Goal: Information Seeking & Learning: Learn about a topic

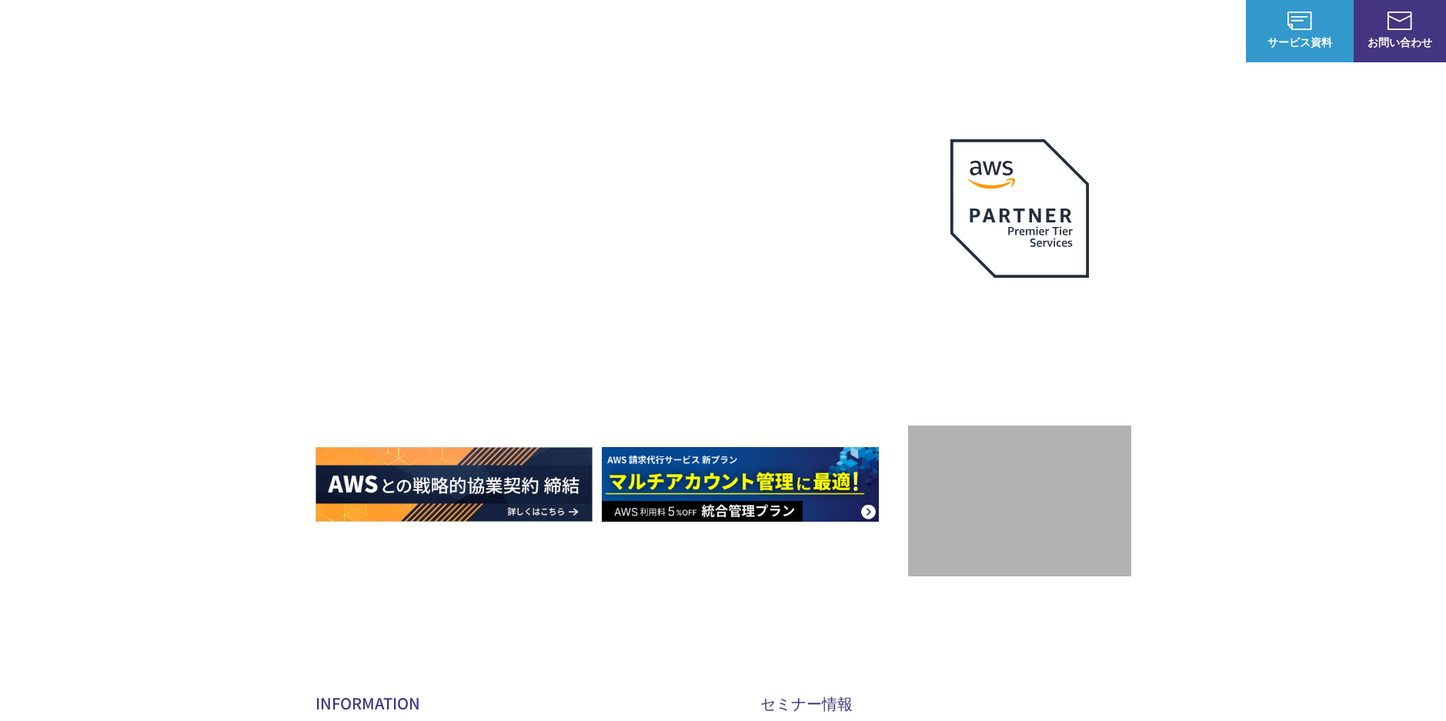
click at [426, 136] on link "AWS請求代行サービス" at bounding box center [382, 130] width 108 height 15
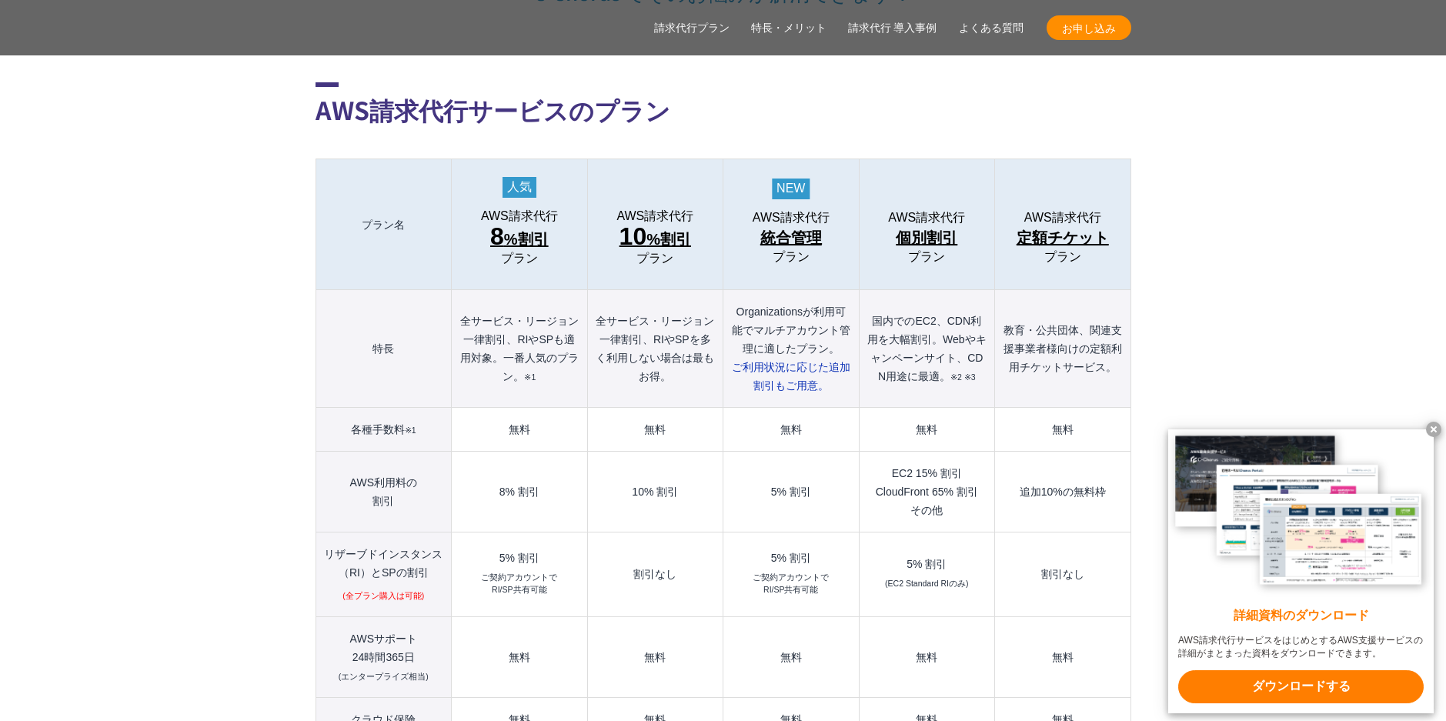
scroll to position [1616, 0]
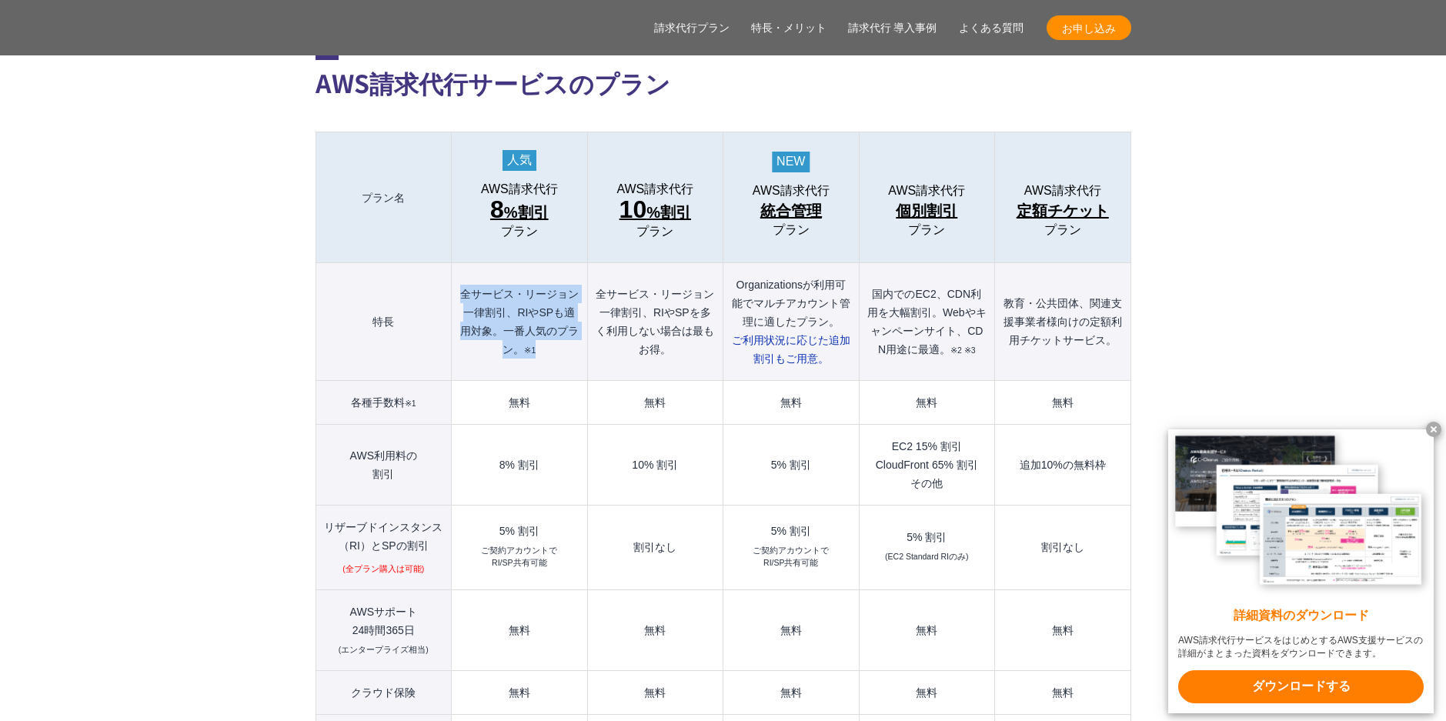
drag, startPoint x: 460, startPoint y: 261, endPoint x: 558, endPoint y: 320, distance: 114.3
click at [558, 320] on th "全サービス・リージョン一律割引、RIやSPも適用対象。一番人気のプラン。 ※1" at bounding box center [519, 322] width 135 height 118
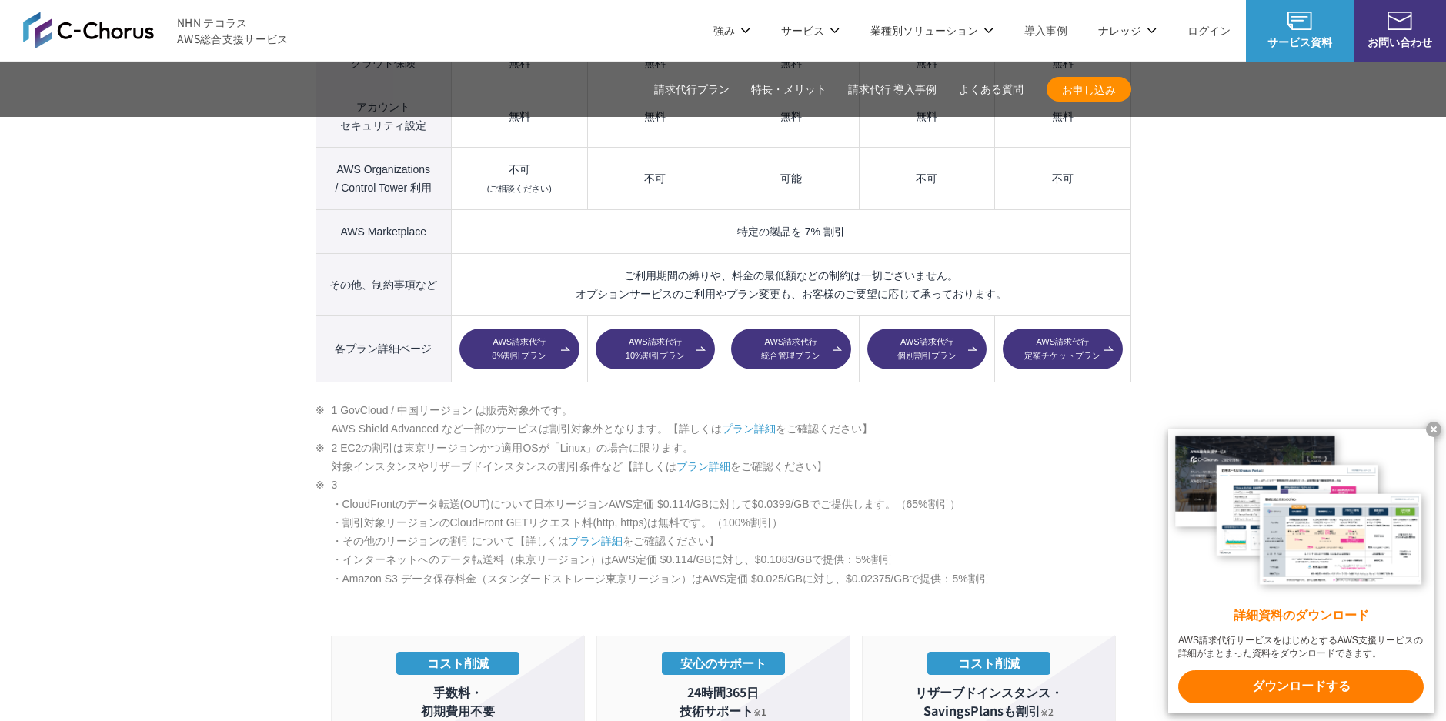
scroll to position [2232, 0]
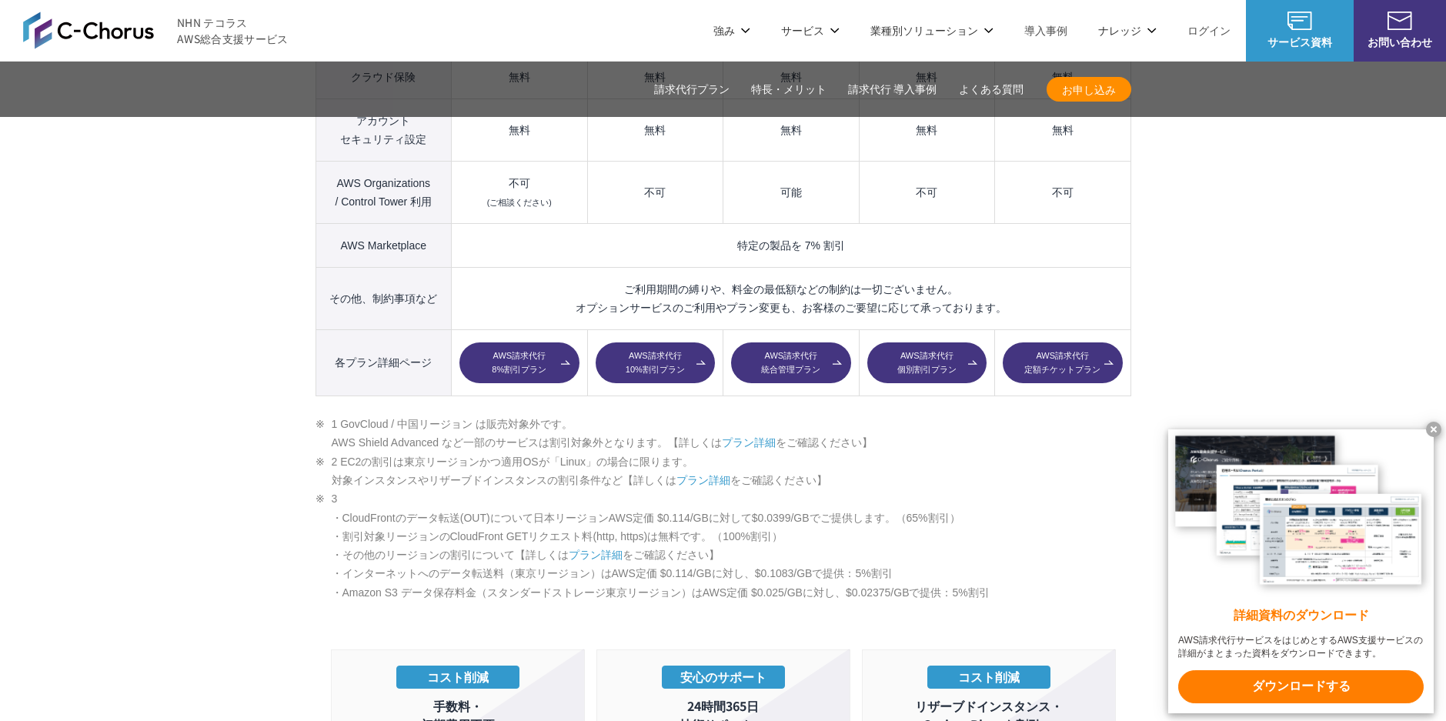
click at [516, 342] on link "AWS請求代行 8%割引プラン" at bounding box center [518, 363] width 119 height 42
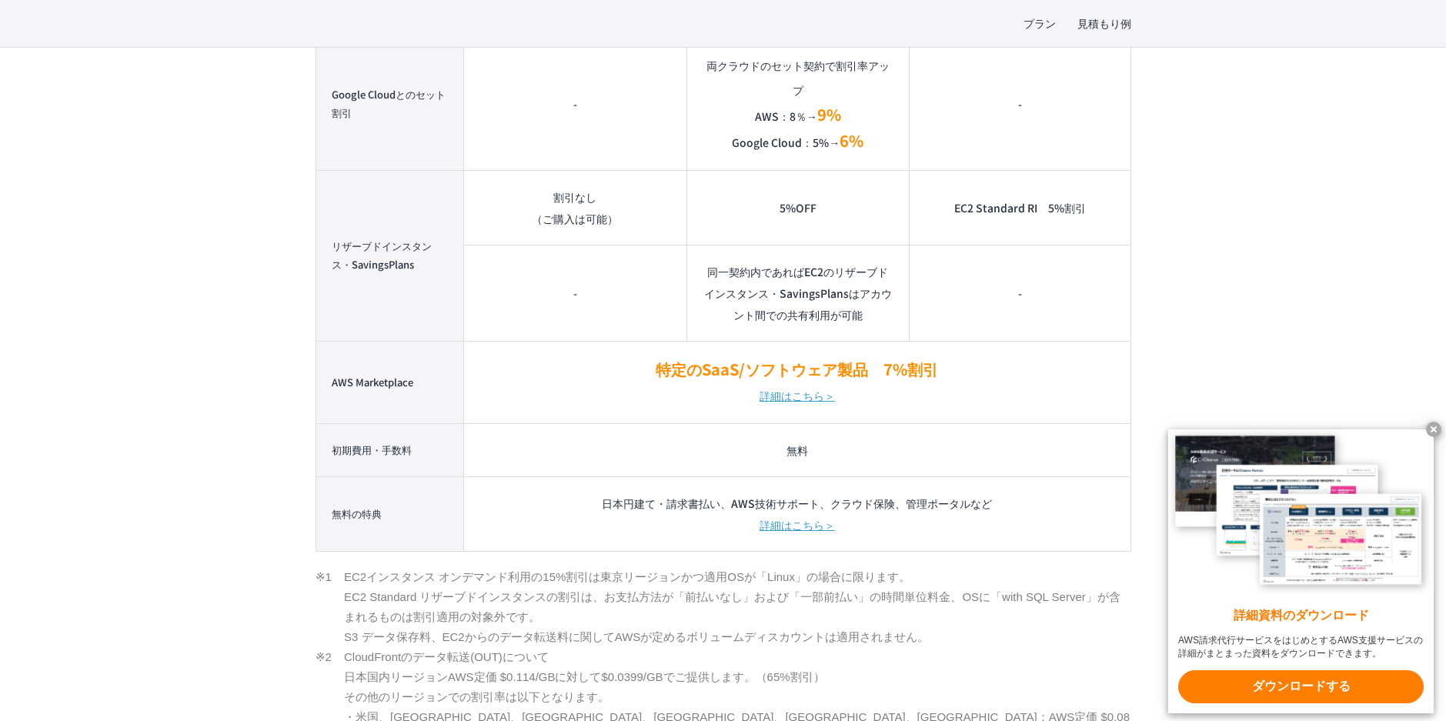
scroll to position [1539, 0]
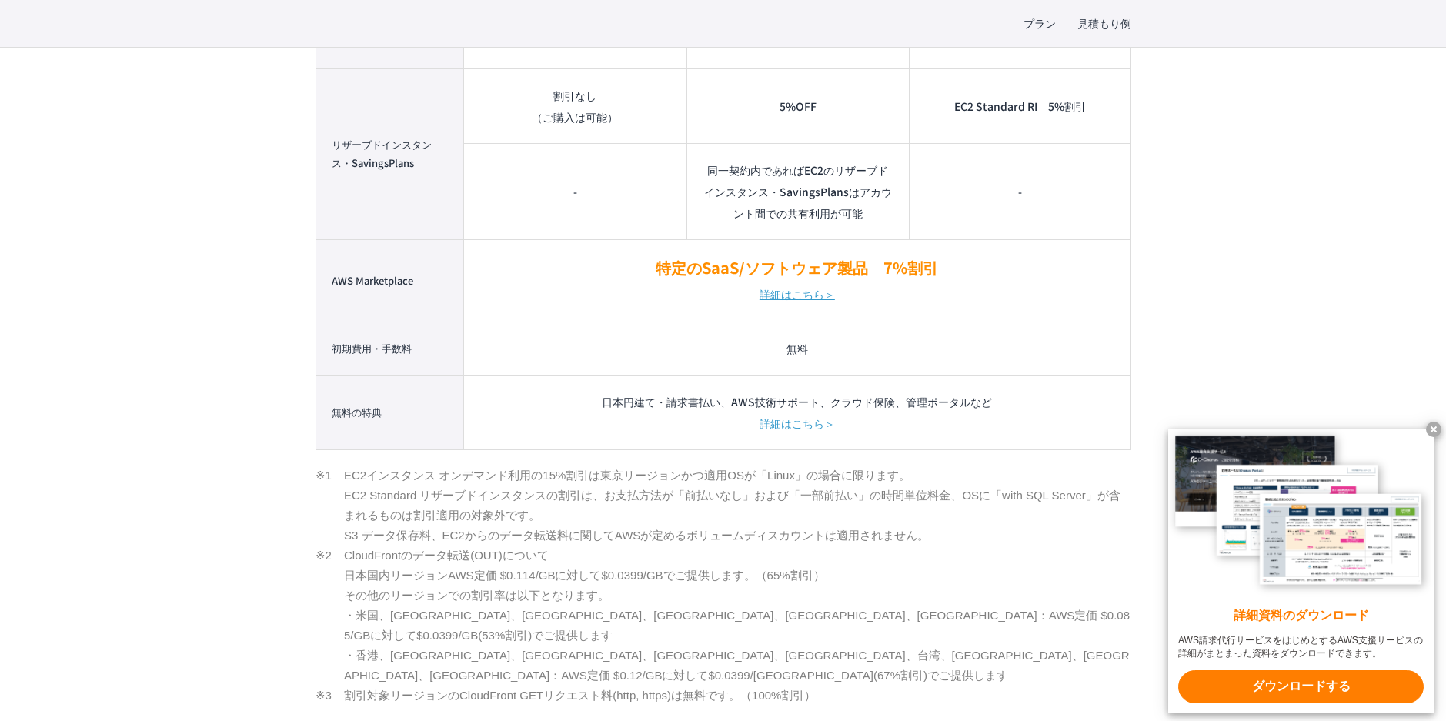
click at [1432, 430] on x-t at bounding box center [1433, 429] width 15 height 15
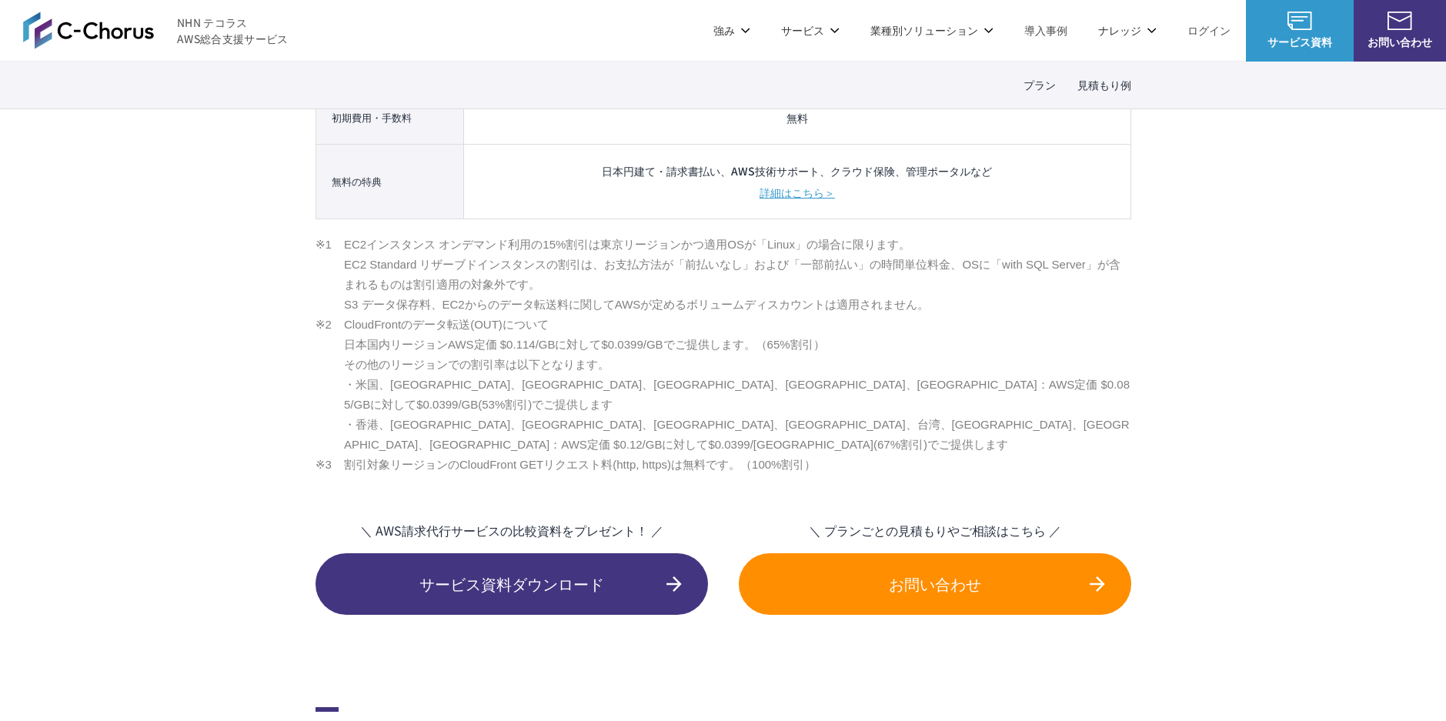
scroll to position [1308, 0]
